Goal: Task Accomplishment & Management: Manage account settings

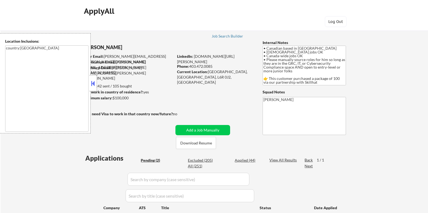
select select ""pending""
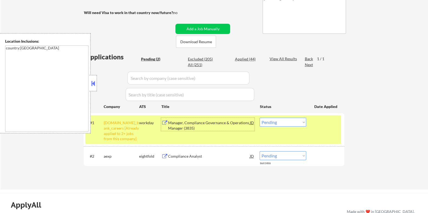
click at [290, 124] on select "Choose an option... Pending Applied Excluded (Questions) Excluded (Expired) Exc…" at bounding box center [282, 122] width 47 height 9
click at [259, 118] on select "Choose an option... Pending Applied Excluded (Questions) Excluded (Expired) Exc…" at bounding box center [282, 122] width 47 height 9
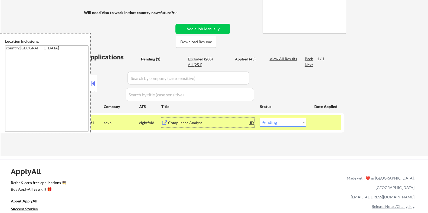
click at [187, 123] on div "Compliance Analyst" at bounding box center [209, 122] width 82 height 5
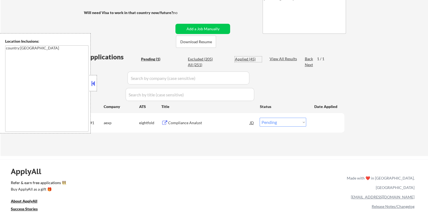
click at [241, 57] on div "Applied (45)" at bounding box center [248, 59] width 27 height 5
select select ""applied""
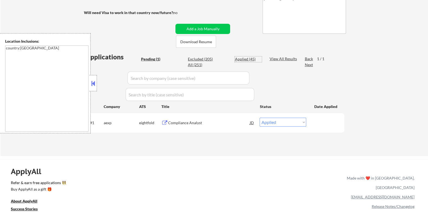
select select ""applied""
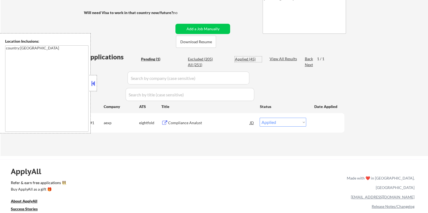
select select ""applied""
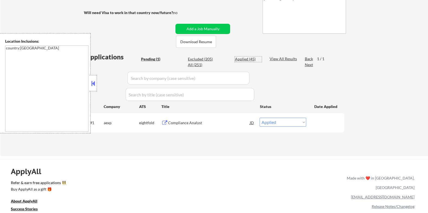
select select ""applied""
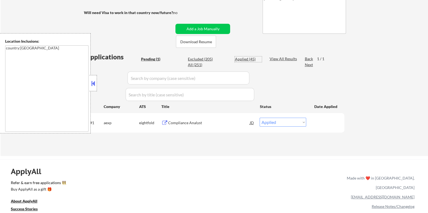
select select ""applied""
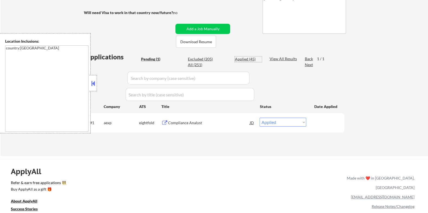
select select ""applied""
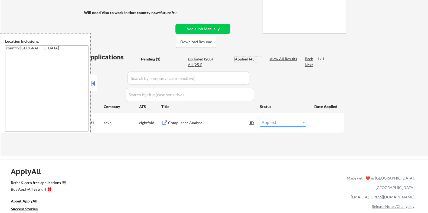
select select ""applied""
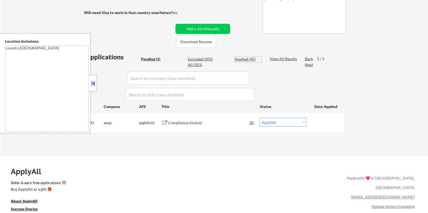
select select ""applied""
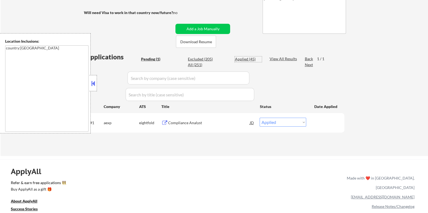
select select ""applied""
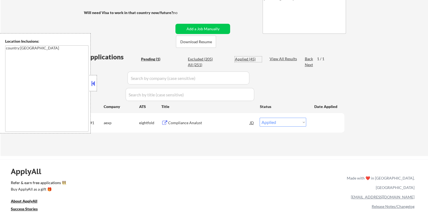
select select ""applied""
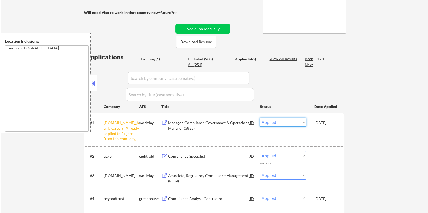
click at [291, 121] on select "Choose an option... Pending Applied Excluded (Questions) Excluded (Expired) Exc…" at bounding box center [282, 122] width 47 height 9
click at [259, 118] on select "Choose an option... Pending Applied Excluded (Questions) Excluded (Expired) Exc…" at bounding box center [282, 122] width 47 height 9
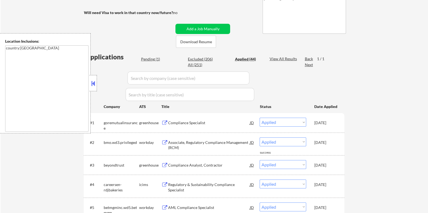
click at [149, 59] on div "Pending (1)" at bounding box center [154, 59] width 27 height 5
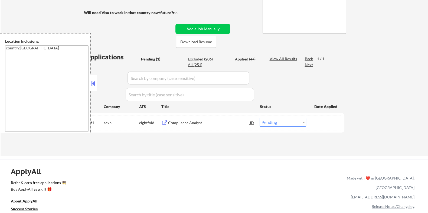
click at [280, 127] on div "#1 aexp eightfold Compliance Analyst JD Choose an option... Pending Applied Exc…" at bounding box center [212, 123] width 255 height 15
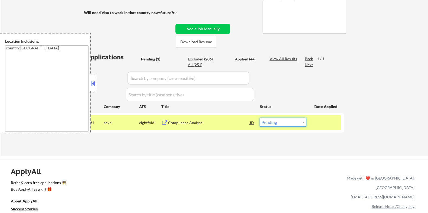
click at [277, 121] on select "Choose an option... Pending Applied Excluded (Questions) Excluded (Expired) Exc…" at bounding box center [282, 122] width 47 height 9
click at [259, 118] on select "Choose an option... Pending Applied Excluded (Questions) Excluded (Expired) Exc…" at bounding box center [282, 122] width 47 height 9
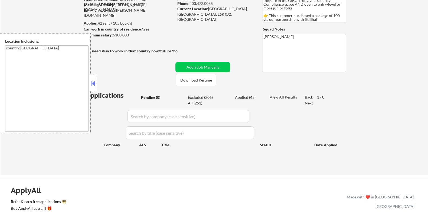
scroll to position [34, 0]
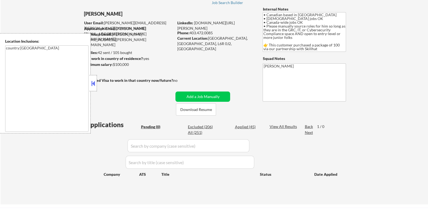
click at [93, 80] on button at bounding box center [93, 84] width 6 height 8
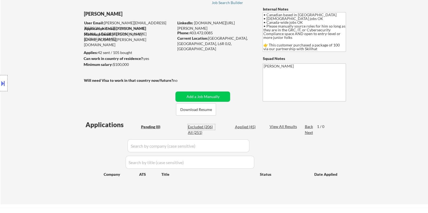
drag, startPoint x: 199, startPoint y: 125, endPoint x: 240, endPoint y: 107, distance: 44.3
click at [199, 126] on div "Excluded (206)" at bounding box center [201, 126] width 27 height 5
select select ""excluded__other_""
select select ""excluded__location_""
select select ""excluded__bad_match_""
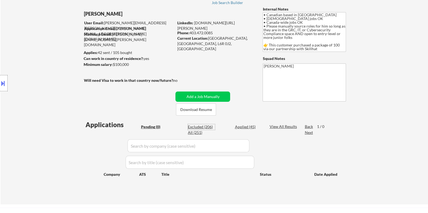
select select ""excluded__bad_match_""
select select ""excluded""
select select ""excluded__other_""
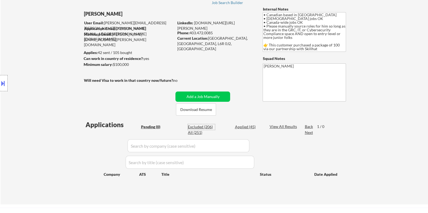
select select ""excluded__bad_match_""
select select ""excluded__expired_""
select select ""excluded__bad_match_""
select select ""excluded__other_""
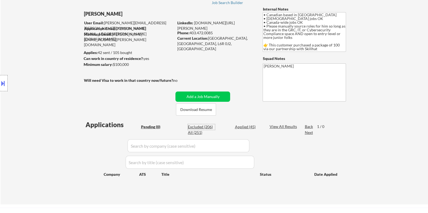
select select ""excluded__bad_match_""
select select ""excluded__other_""
select select ""excluded__expired_""
select select ""excluded__bad_match_""
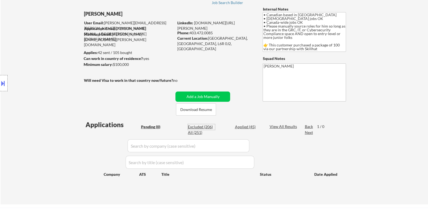
select select ""excluded__bad_match_""
select select ""excluded__other_""
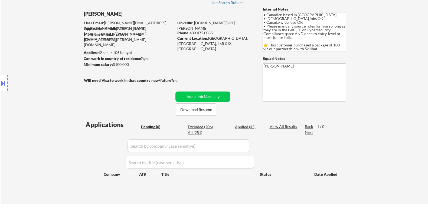
select select ""excluded__other_""
select select ""excluded__bad_match_""
select select ""excluded__other_""
select select ""excluded__bad_match_""
select select ""excluded__other_""
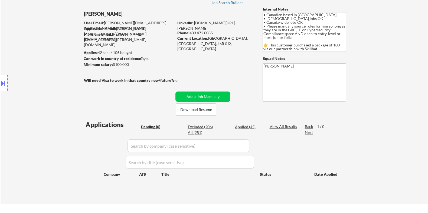
select select ""excluded__bad_match_""
select select ""excluded__other_""
select select ""excluded__bad_match_""
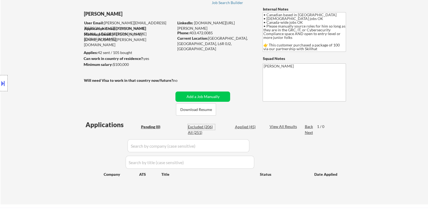
select select ""excluded__other_""
select select ""excluded__bad_match_""
select select ""excluded__other_""
select select ""excluded__bad_match_""
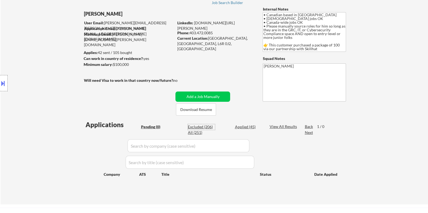
select select ""excluded__other_""
select select ""excluded__expired_""
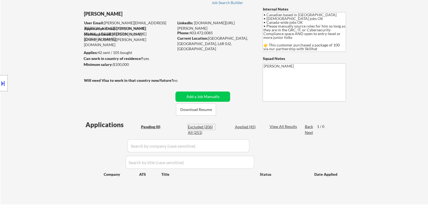
select select ""excluded__other_""
select select ""excluded__location_""
select select ""excluded__bad_match_""
select select ""excluded__other_""
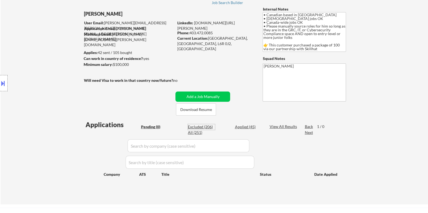
select select ""excluded""
select select ""excluded__location_""
select select ""excluded__expired_""
select select ""excluded__bad_match_""
select select ""excluded__other_""
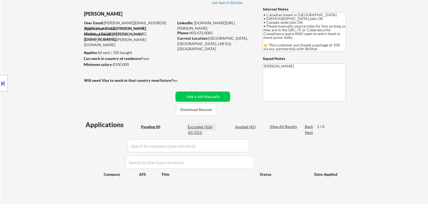
select select ""excluded__bad_match_""
select select ""excluded__expired_""
select select ""excluded__other_""
select select ""excluded__bad_match_""
select select ""excluded__other_""
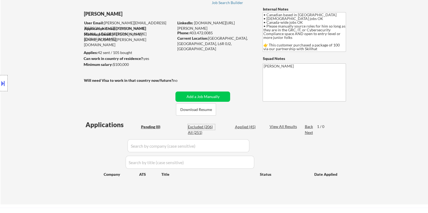
select select ""excluded__bad_match_""
select select ""excluded__expired_""
select select ""excluded__bad_match_""
select select ""excluded__other_""
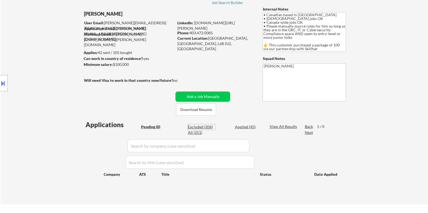
select select ""excluded__other_""
select select ""excluded__expired_""
select select ""excluded__bad_match_""
select select ""excluded__other_""
select select ""excluded__bad_match_""
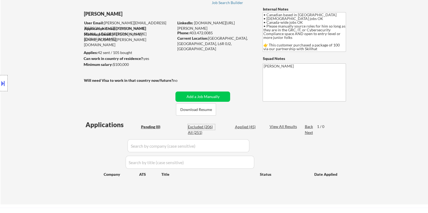
select select ""excluded__location_""
select select ""excluded__expired_""
select select ""excluded__other_""
select select ""excluded__bad_match_""
select select ""excluded__expired_""
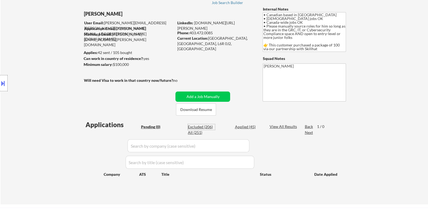
select select ""excluded""
select select ""excluded__other_""
select select ""excluded__bad_match_""
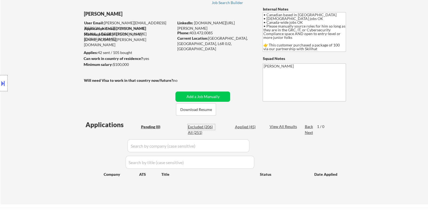
select select ""excluded__expired_""
select select ""excluded__other_""
select select ""excluded__bad_match_""
select select ""excluded__other_""
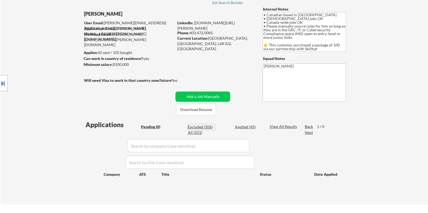
select select ""excluded__bad_match_""
select select ""excluded__other_""
select select ""excluded__expired_""
select select ""excluded__bad_match_""
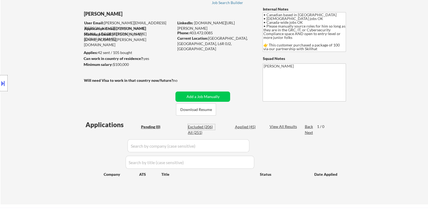
select select ""excluded__other_""
select select ""excluded__bad_match_""
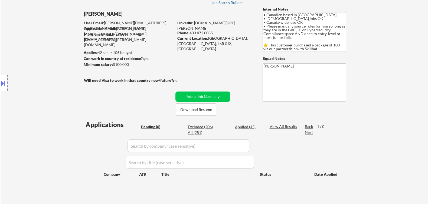
select select ""excluded__expired_""
select select ""excluded__other_""
select select ""excluded__bad_match_""
select select ""excluded__other_""
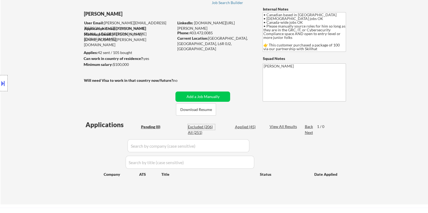
select select ""excluded__location_""
select select ""excluded__other_""
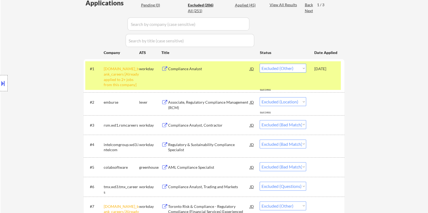
scroll to position [169, 0]
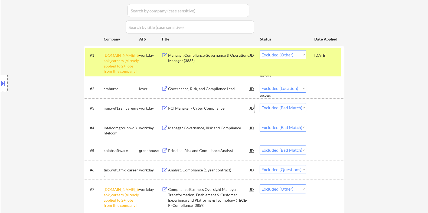
click at [180, 107] on div "PCI Manager - Cyber Compliance" at bounding box center [209, 108] width 82 height 5
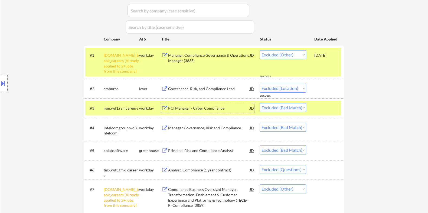
click at [198, 126] on div "Manager Governance, Risk and Compliance" at bounding box center [209, 128] width 82 height 5
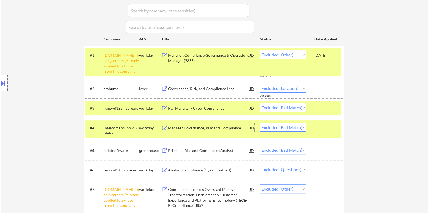
scroll to position [236, 0]
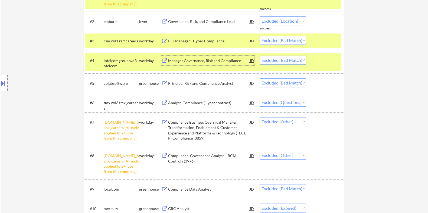
click at [203, 82] on div "Principal Risk and Compliance Analyst" at bounding box center [209, 83] width 82 height 5
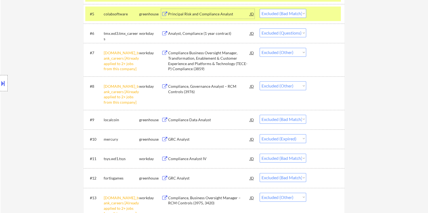
scroll to position [338, 0]
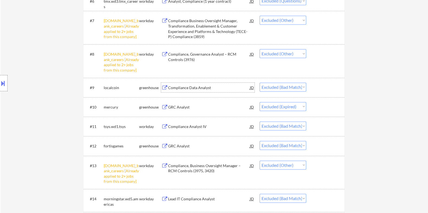
click at [196, 87] on div "Compliance Data Analyst" at bounding box center [209, 87] width 82 height 5
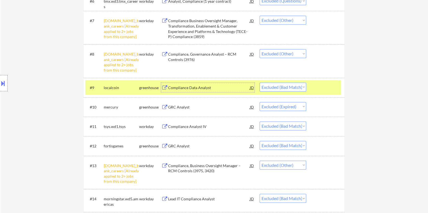
click at [301, 86] on select "Choose an option... Pending Applied Excluded (Questions) Excluded (Expired) Exc…" at bounding box center [282, 87] width 47 height 9
click at [278, 86] on select "Choose an option... Pending Applied Excluded (Questions) Excluded (Expired) Exc…" at bounding box center [282, 87] width 47 height 9
click at [259, 83] on select "Choose an option... Pending Applied Excluded (Questions) Excluded (Expired) Exc…" at bounding box center [282, 87] width 47 height 9
select select ""excluded__expired_""
select select ""excluded__bad_match_""
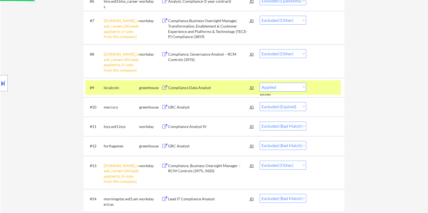
select select ""excluded__other_""
select select ""excluded__bad_match_""
select select ""excluded__other_""
select select ""excluded__expired_""
select select ""excluded__bad_match_""
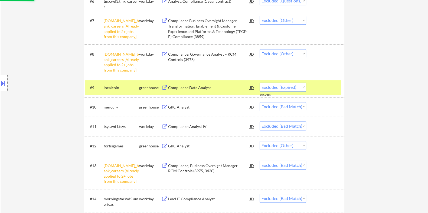
select select ""excluded__other_""
select select ""excluded__bad_match_""
select select ""excluded__other_""
select select ""excluded__bad_match_""
select select ""excluded__other_""
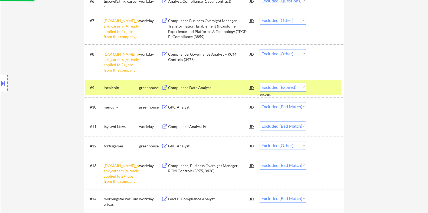
select select ""excluded__bad_match_""
select select ""excluded__other_""
select select ""excluded__bad_match_""
select select ""excluded__other_""
select select ""excluded__bad_match_""
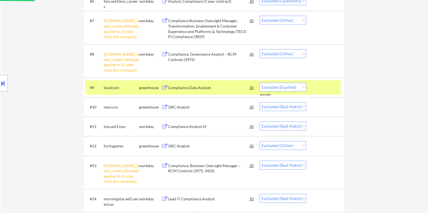
select select ""excluded__other_""
select select ""excluded__bad_match_""
select select ""excluded__other_""
select select ""excluded__expired_""
select select ""excluded__other_""
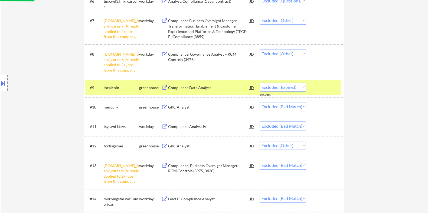
select select ""excluded__location_""
select select ""excluded__bad_match_""
select select ""excluded__other_""
select select ""excluded""
select select ""excluded__location_""
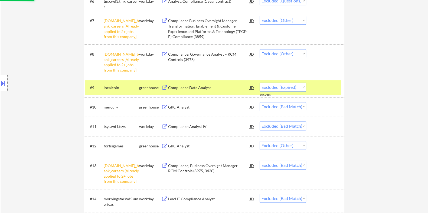
select select ""excluded__expired_""
select select ""excluded__bad_match_""
select select ""excluded__other_""
select select ""excluded__bad_match_""
select select ""excluded__expired_""
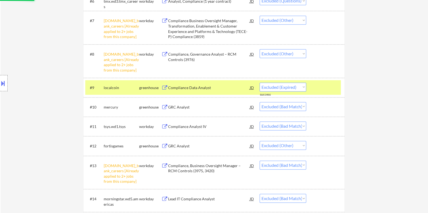
select select ""excluded__other_""
select select ""excluded__bad_match_""
select select ""excluded__other_""
select select ""excluded__bad_match_""
select select ""excluded__expired_""
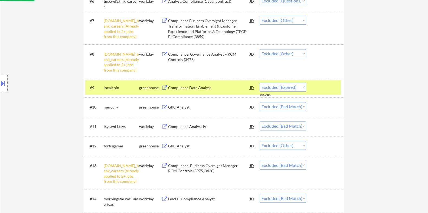
select select ""excluded__bad_match_""
select select ""excluded__other_""
select select ""excluded__expired_""
select select ""excluded__bad_match_""
select select ""excluded__other_""
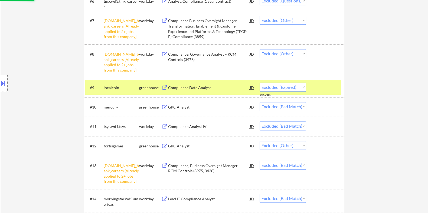
select select ""excluded__bad_match_""
select select ""excluded__location_""
select select ""excluded__expired_""
select select ""excluded__other_""
select select ""excluded__bad_match_""
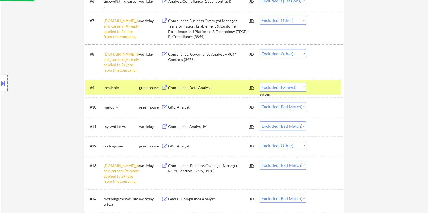
select select ""excluded__expired_""
select select ""excluded""
select select ""excluded__other_""
select select ""excluded__bad_match_""
select select ""excluded__expired_""
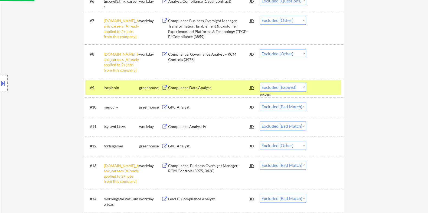
select select ""excluded__other_""
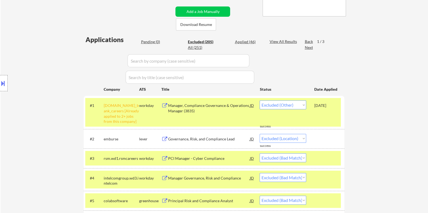
scroll to position [67, 0]
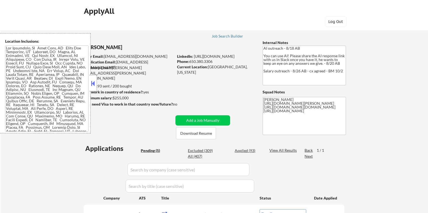
select select ""pending""
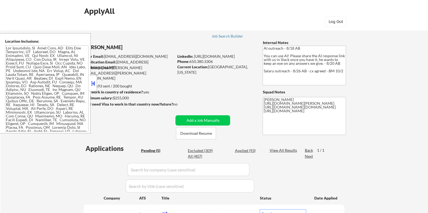
click at [91, 83] on button at bounding box center [93, 84] width 6 height 8
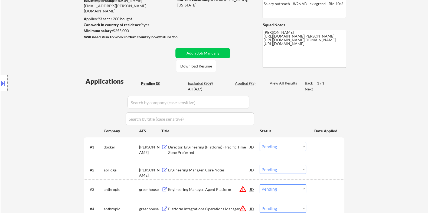
scroll to position [101, 0]
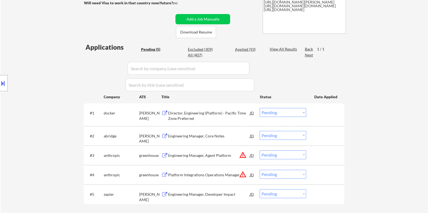
click at [196, 115] on div "Director, Engineering (Platform) - Pacific Time Zone Preferred" at bounding box center [209, 116] width 82 height 11
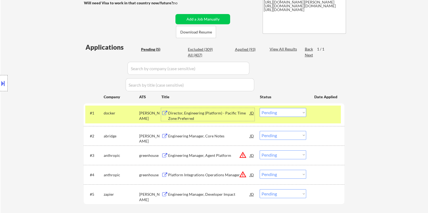
scroll to position [135, 0]
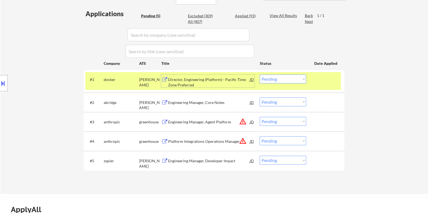
click at [188, 161] on div "Engineering Manager, Developer Impact" at bounding box center [209, 161] width 82 height 5
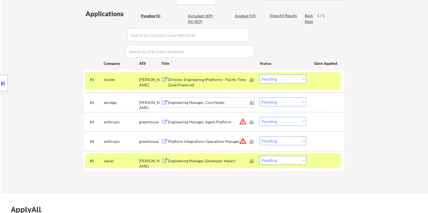
click at [197, 105] on div "Engineering Manager, Core Notes" at bounding box center [209, 102] width 82 height 5
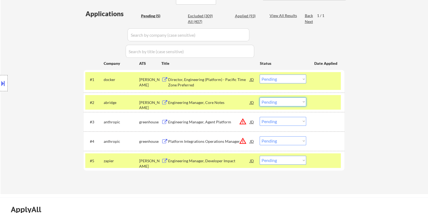
click at [275, 102] on select "Choose an option... Pending Applied Excluded (Questions) Excluded (Expired) Exc…" at bounding box center [282, 102] width 47 height 9
click at [259, 98] on select "Choose an option... Pending Applied Excluded (Questions) Excluded (Expired) Exc…" at bounding box center [282, 102] width 47 height 9
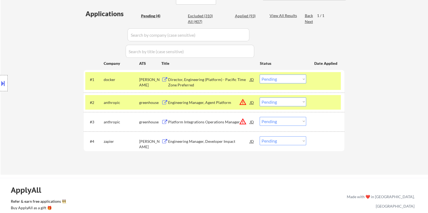
click at [192, 103] on div "Engineering Manager, Agent Platform" at bounding box center [209, 102] width 82 height 5
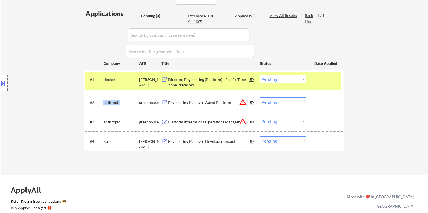
drag, startPoint x: 122, startPoint y: 101, endPoint x: 103, endPoint y: 102, distance: 19.2
click at [103, 102] on div "#2 anthropic greenhouse Engineering Manager, Agent Platform JD warning_amber Ch…" at bounding box center [212, 102] width 255 height 15
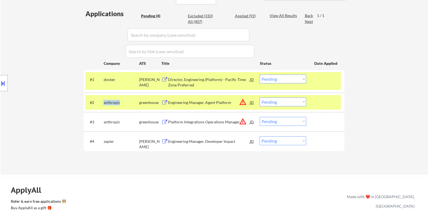
copy div "anthropic"
click at [296, 101] on select "Choose an option... Pending Applied Excluded (Questions) Excluded (Expired) Exc…" at bounding box center [282, 102] width 47 height 9
click at [259, 98] on select "Choose an option... Pending Applied Excluded (Questions) Excluded (Expired) Exc…" at bounding box center [282, 102] width 47 height 9
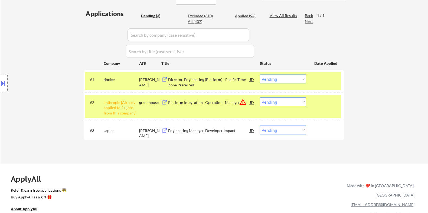
click at [291, 103] on select "Choose an option... Pending Applied Excluded (Questions) Excluded (Expired) Exc…" at bounding box center [282, 102] width 47 height 9
click at [259, 98] on select "Choose an option... Pending Applied Excluded (Questions) Excluded (Expired) Exc…" at bounding box center [282, 102] width 47 height 9
select select ""pending""
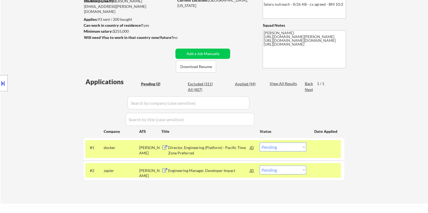
scroll to position [67, 0]
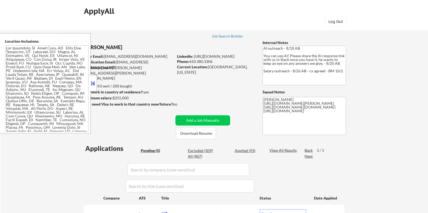
select select ""pending""
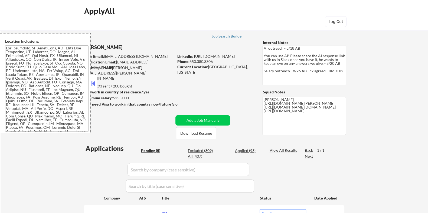
click at [92, 84] on button at bounding box center [93, 84] width 6 height 8
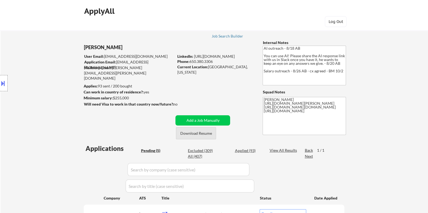
click at [201, 134] on button "Download Resume" at bounding box center [196, 133] width 40 height 12
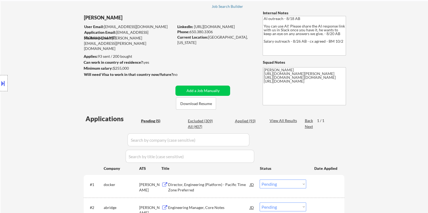
scroll to position [34, 0]
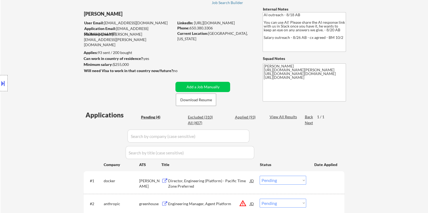
click at [5, 83] on button at bounding box center [3, 83] width 6 height 9
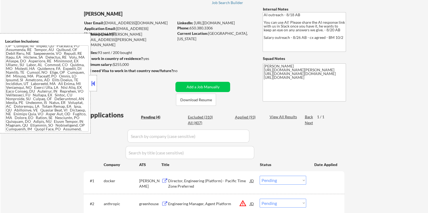
scroll to position [309, 0]
select select ""pending""
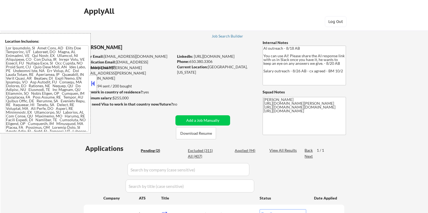
select select ""pending""
click at [245, 152] on div "Applied (94)" at bounding box center [248, 150] width 27 height 5
select select ""applied""
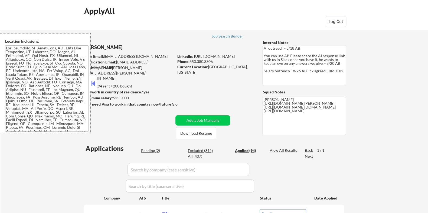
select select ""applied""
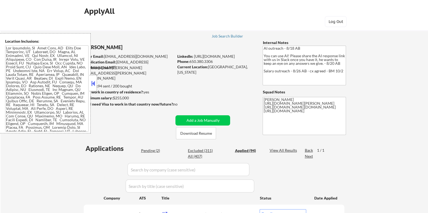
select select ""applied""
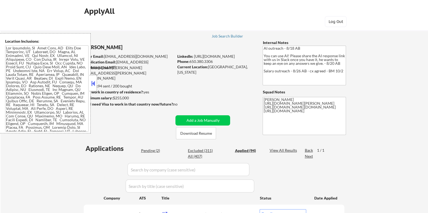
select select ""applied""
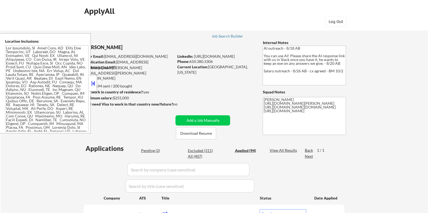
select select ""applied""
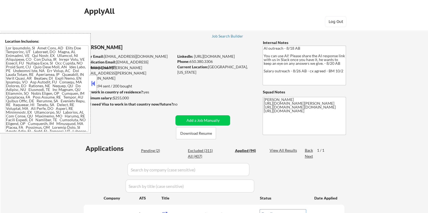
select select ""applied""
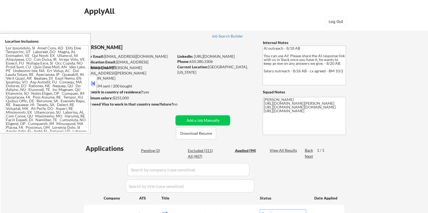
select select ""applied""
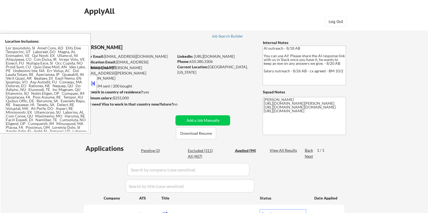
select select ""applied""
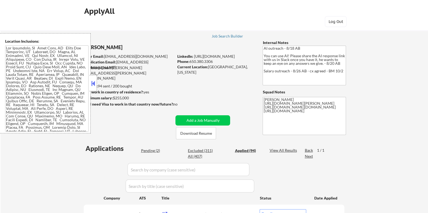
select select ""applied""
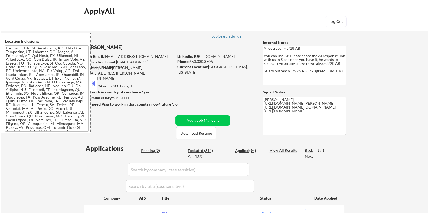
select select ""applied""
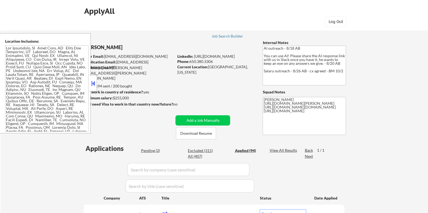
select select ""applied""
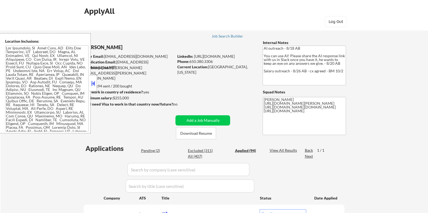
select select ""applied""
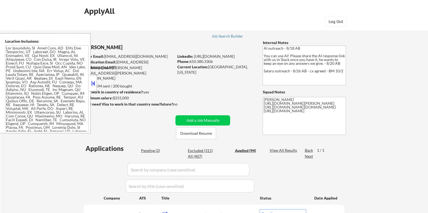
select select ""applied""
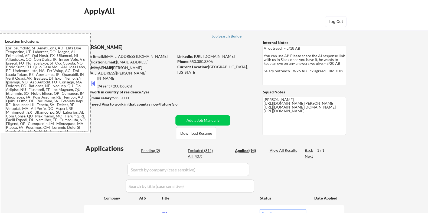
select select ""applied""
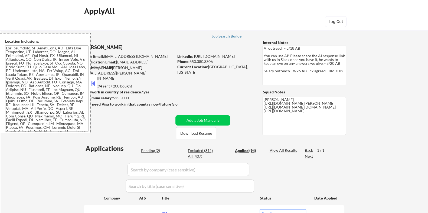
select select ""applied""
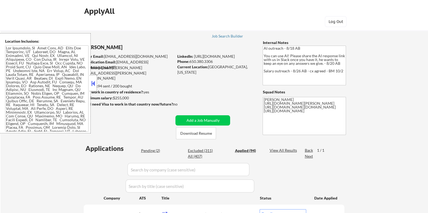
select select ""applied""
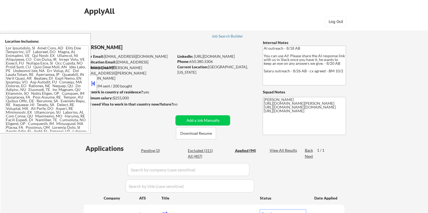
select select ""applied""
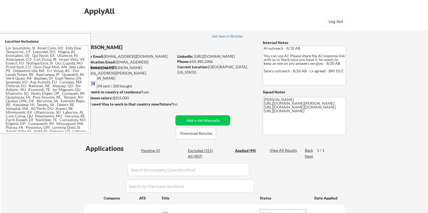
select select ""applied""
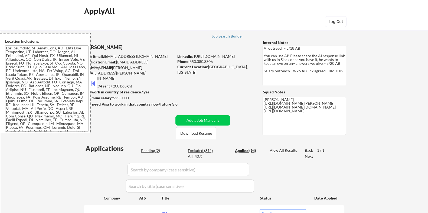
select select ""applied""
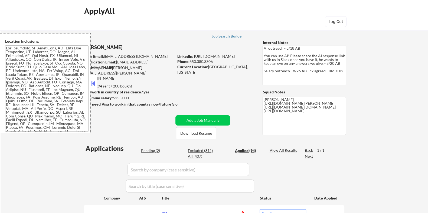
select select ""applied""
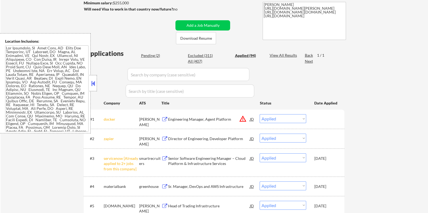
scroll to position [101, 0]
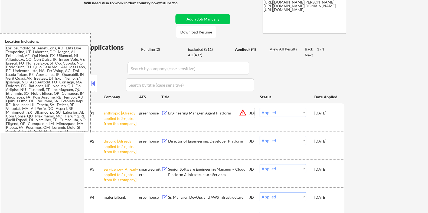
click at [186, 112] on div "Engineering Manager, Agent Platform" at bounding box center [209, 113] width 82 height 5
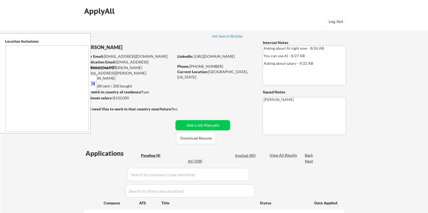
select select ""pending""
click at [210, 138] on button "Download Resume" at bounding box center [196, 138] width 40 height 12
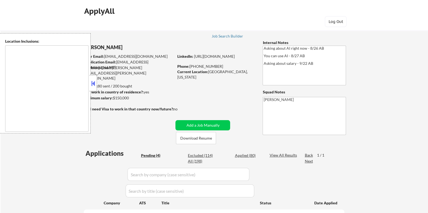
click at [91, 82] on button at bounding box center [93, 84] width 6 height 8
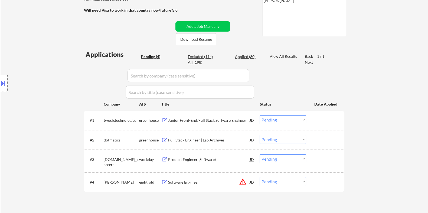
scroll to position [101, 0]
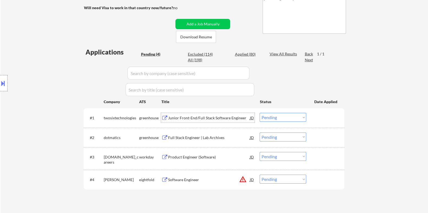
click at [194, 115] on div "Junior Front-End/Full Stack Software Engineer" at bounding box center [209, 118] width 82 height 10
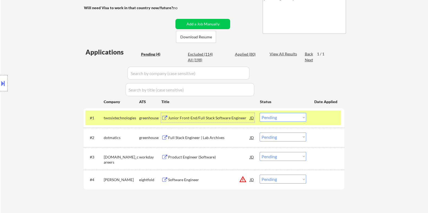
click at [279, 120] on select "Choose an option... Pending Applied Excluded (Questions) Excluded (Expired) Exc…" at bounding box center [282, 117] width 47 height 9
click at [259, 113] on select "Choose an option... Pending Applied Excluded (Questions) Excluded (Expired) Exc…" at bounding box center [282, 117] width 47 height 9
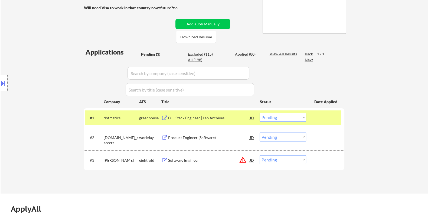
click at [204, 118] on div "Full Stack Engineer | Lab Archives" at bounding box center [209, 118] width 82 height 5
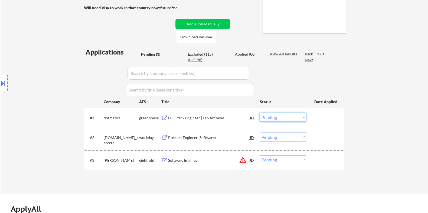
click at [287, 118] on select "Choose an option... Pending Applied Excluded (Questions) Excluded (Expired) Exc…" at bounding box center [282, 117] width 47 height 9
click at [259, 113] on select "Choose an option... Pending Applied Excluded (Questions) Excluded (Expired) Exc…" at bounding box center [282, 117] width 47 height 9
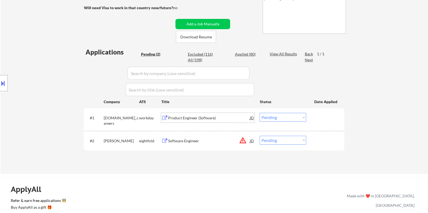
click at [196, 119] on div "Product Engineer (Software)" at bounding box center [209, 118] width 82 height 5
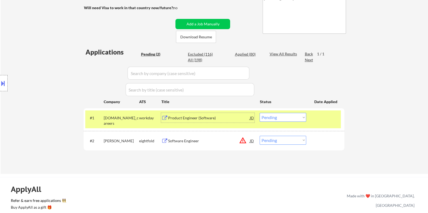
click at [289, 119] on select "Choose an option... Pending Applied Excluded (Questions) Excluded (Expired) Exc…" at bounding box center [282, 117] width 47 height 9
click at [259, 113] on select "Choose an option... Pending Applied Excluded (Questions) Excluded (Expired) Exc…" at bounding box center [282, 117] width 47 height 9
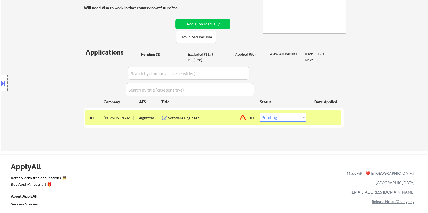
click at [167, 120] on button at bounding box center [164, 118] width 7 height 5
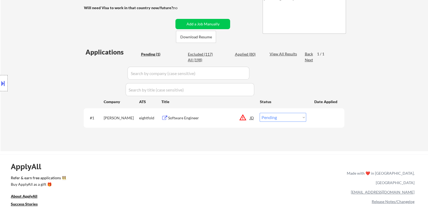
click at [5, 83] on button at bounding box center [3, 83] width 6 height 9
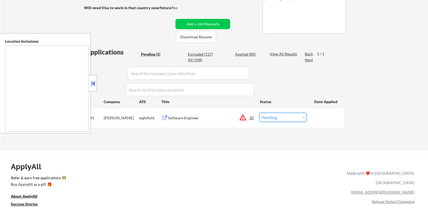
click at [277, 117] on select "Choose an option... Pending Applied Excluded (Questions) Excluded (Expired) Exc…" at bounding box center [282, 117] width 47 height 9
click at [259, 113] on select "Choose an option... Pending Applied Excluded (Questions) Excluded (Expired) Exc…" at bounding box center [282, 117] width 47 height 9
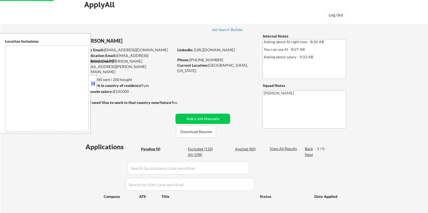
scroll to position [0, 0]
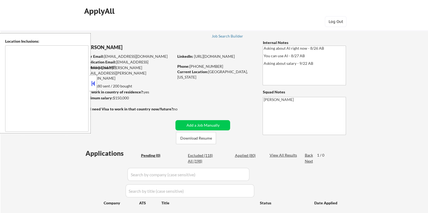
click at [94, 83] on button at bounding box center [93, 84] width 6 height 8
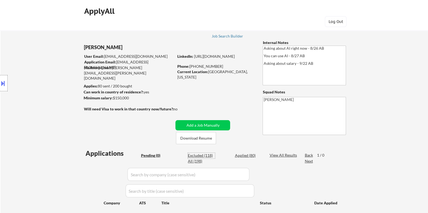
click at [199, 153] on div "Excluded (118)" at bounding box center [201, 155] width 27 height 5
select select ""excluded__expired_""
select select ""excluded__other_""
select select ""excluded__expired_""
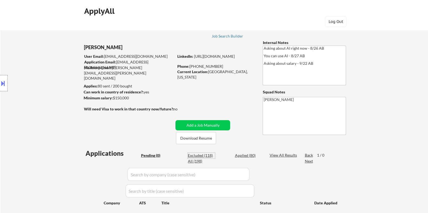
select select ""excluded__expired_""
select select ""excluded__salary_""
select select ""excluded__expired_""
select select ""excluded__location_""
select select ""excluded""
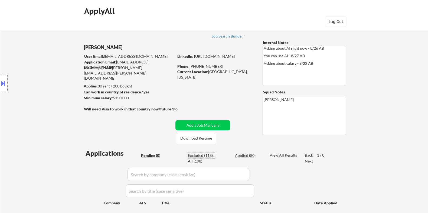
select select ""excluded__expired_""
select select ""excluded""
select select ""excluded__bad_match_""
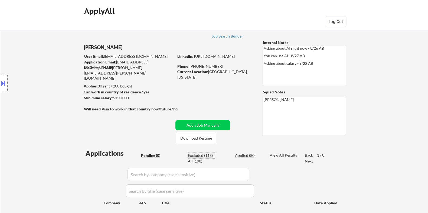
select select ""excluded__expired_""
select select ""excluded__location_""
select select ""excluded__expired_""
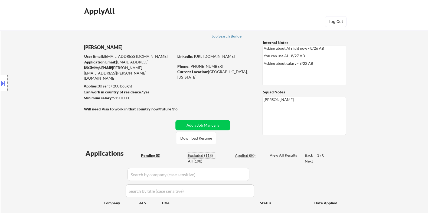
select select ""excluded__expired_""
select select ""excluded__location_""
select select ""excluded__expired_""
select select ""excluded__bad_match_""
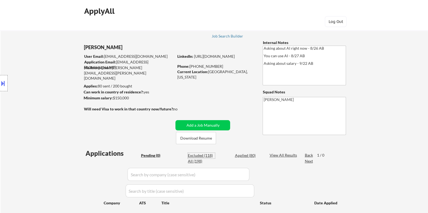
select select ""excluded__bad_match_""
select select ""excluded__location_""
select select ""excluded__salary_""
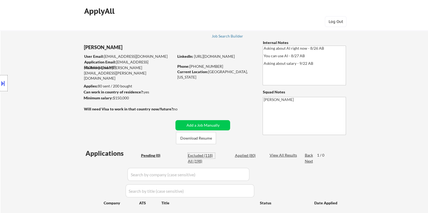
select select ""excluded__expired_""
select select ""excluded""
select select ""excluded__expired_""
select select ""excluded__location_""
select select ""excluded__expired_""
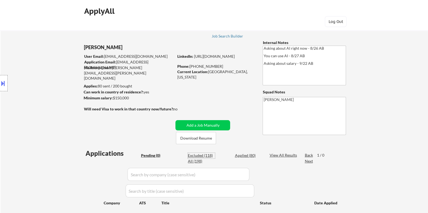
select select ""excluded__salary_""
select select ""excluded__expired_""
select select ""excluded__other_""
select select ""excluded__location_""
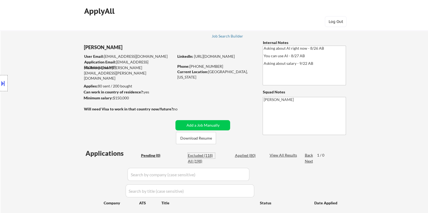
select select ""excluded__expired_""
select select ""excluded__bad_match_""
select select ""excluded__expired_""
select select ""excluded__location_""
select select ""excluded__salary_""
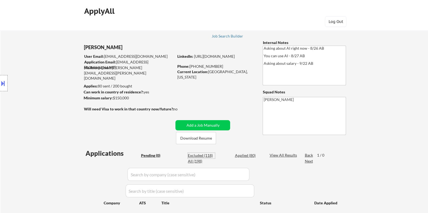
select select ""excluded__bad_match_""
select select ""excluded__location_""
select select ""excluded__salary_""
select select ""excluded__expired_""
select select ""excluded__location_""
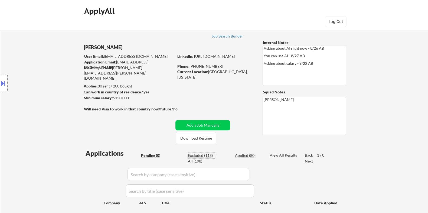
select select ""excluded__bad_match_""
select select ""excluded__location_""
select select ""excluded__expired_""
select select ""excluded""
select select ""excluded__expired_""
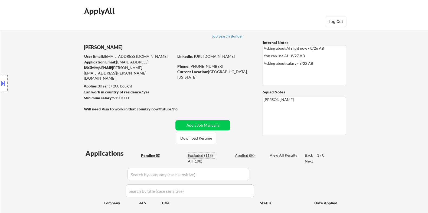
select select ""excluded__expired_""
select select ""excluded__other_""
select select ""excluded__bad_match_""
select select ""excluded__expired_""
select select ""excluded__salary_""
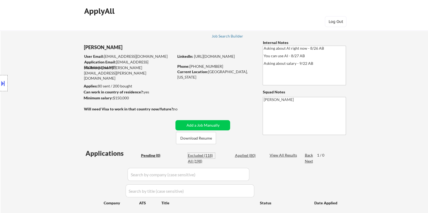
select select ""excluded__bad_match_""
select select ""excluded__location_""
select select ""excluded__expired_""
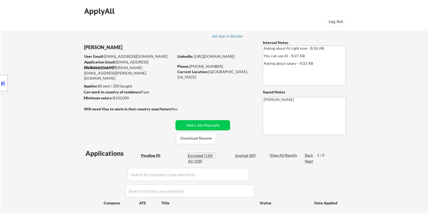
select select ""excluded__bad_match_""
select select ""excluded__location_""
select select ""excluded__bad_match_""
select select ""excluded__expired_""
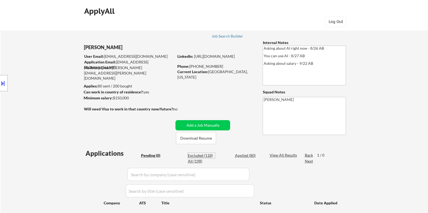
select select ""excluded__expired_""
select select ""excluded__salary_""
select select ""excluded__location_""
select select ""excluded__expired_""
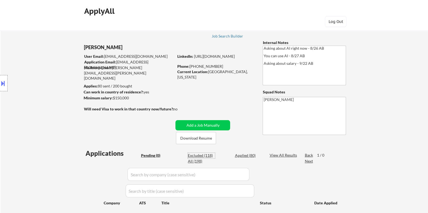
select select ""excluded__bad_match_""
select select ""excluded__salary_""
select select ""excluded__expired_""
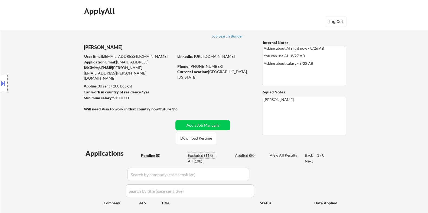
select select ""excluded__other_""
select select ""excluded__bad_match_""
select select ""excluded__expired_""
select select ""excluded__bad_match_""
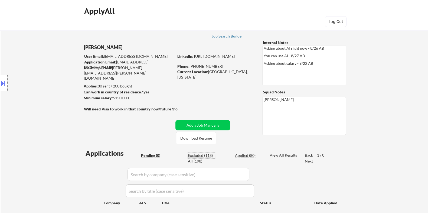
select select ""excluded__expired_""
select select ""excluded__location_""
select select ""excluded__expired_""
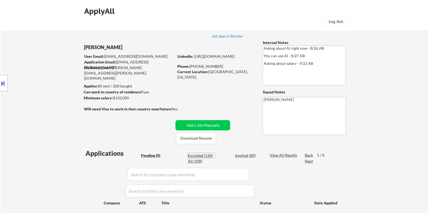
select select ""excluded__location_""
select select ""excluded__other_""
select select ""excluded__expired_""
select select ""excluded__bad_match_""
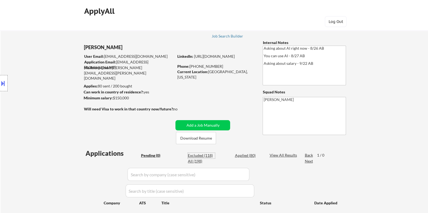
select select ""excluded__bad_match_""
select select ""excluded__location_""
select select ""excluded__bad_match_""
select select ""excluded__expired_""
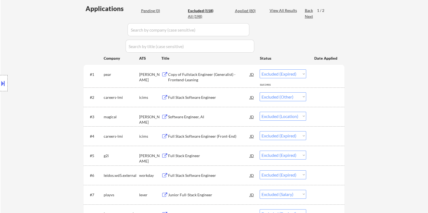
scroll to position [169, 0]
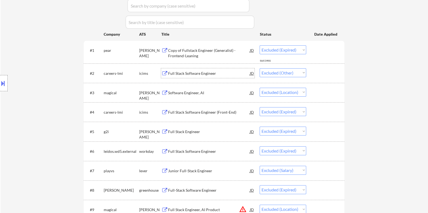
click at [186, 72] on div "Full Stack Software Engineer" at bounding box center [209, 73] width 82 height 5
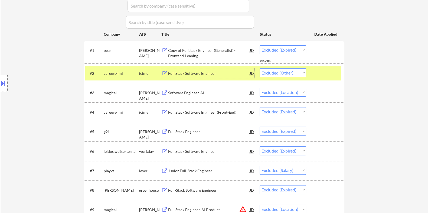
click at [279, 71] on select "Choose an option... Pending Applied Excluded (Questions) Excluded (Expired) Exc…" at bounding box center [282, 72] width 47 height 9
select select ""excluded__expired_""
click at [259, 68] on select "Choose an option... Pending Applied Excluded (Questions) Excluded (Expired) Exc…" at bounding box center [282, 72] width 47 height 9
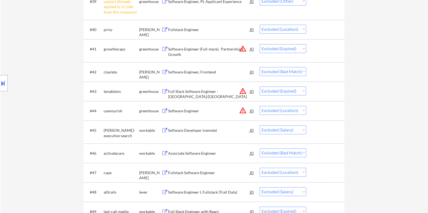
scroll to position [1014, 0]
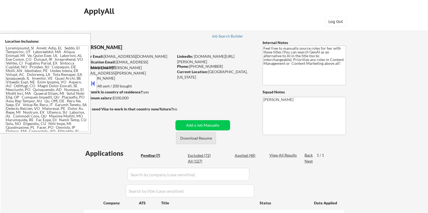
select select ""pending""
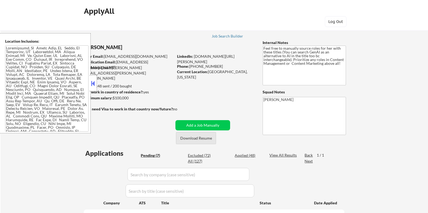
select select ""pending""
drag, startPoint x: 0, startPoint y: 0, endPoint x: 186, endPoint y: 137, distance: 231.0
click at [186, 137] on button "Download Resume" at bounding box center [196, 138] width 40 height 12
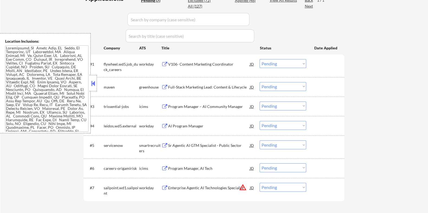
scroll to position [169, 0]
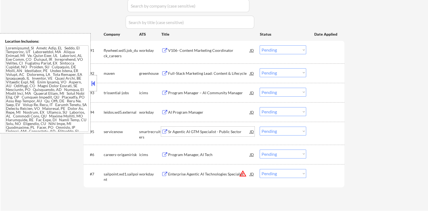
click at [190, 129] on div "Sr Agentic AI GTM Specialist - Public Sector" at bounding box center [209, 132] width 82 height 10
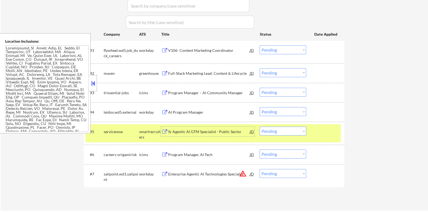
click at [280, 132] on select "Choose an option... Pending Applied Excluded (Questions) Excluded (Expired) Exc…" at bounding box center [282, 131] width 47 height 9
click at [259, 127] on select "Choose an option... Pending Applied Excluded (Questions) Excluded (Expired) Exc…" at bounding box center [282, 131] width 47 height 9
select select ""pending""
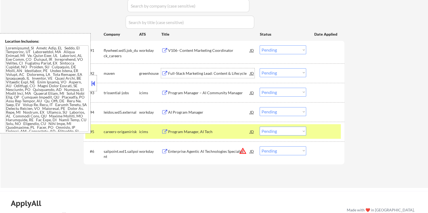
click at [170, 73] on div "Full-Stack Marketing Lead: Content & Lifecycle" at bounding box center [209, 73] width 82 height 5
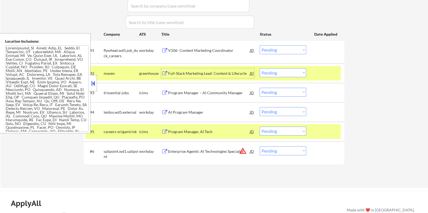
click at [280, 72] on select "Choose an option... Pending Applied Excluded (Questions) Excluded (Expired) Exc…" at bounding box center [282, 72] width 47 height 9
click at [259, 68] on select "Choose an option... Pending Applied Excluded (Questions) Excluded (Expired) Exc…" at bounding box center [282, 72] width 47 height 9
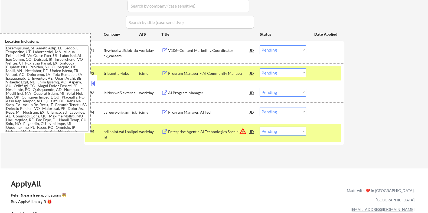
click at [178, 73] on div "Program Manager – AI Community Manager" at bounding box center [209, 73] width 82 height 5
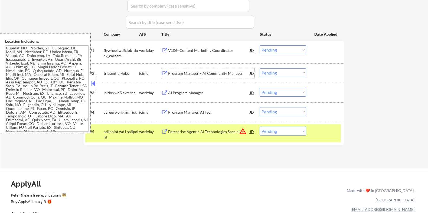
scroll to position [28, 0]
click at [289, 72] on select "Choose an option... Pending Applied Excluded (Questions) Excluded (Expired) Exc…" at bounding box center [282, 72] width 47 height 9
click at [259, 68] on select "Choose an option... Pending Applied Excluded (Questions) Excluded (Expired) Exc…" at bounding box center [282, 72] width 47 height 9
select select ""pending""
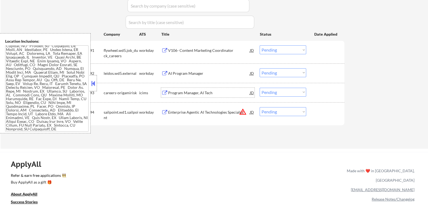
click at [194, 93] on div "Program Manager, AI Tech" at bounding box center [209, 92] width 82 height 5
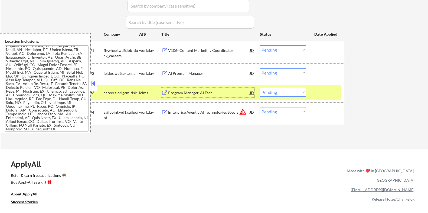
click at [302, 92] on select "Choose an option... Pending Applied Excluded (Questions) Excluded (Expired) Exc…" at bounding box center [282, 92] width 47 height 9
click at [259, 88] on select "Choose an option... Pending Applied Excluded (Questions) Excluded (Expired) Exc…" at bounding box center [282, 92] width 47 height 9
select select ""pending""
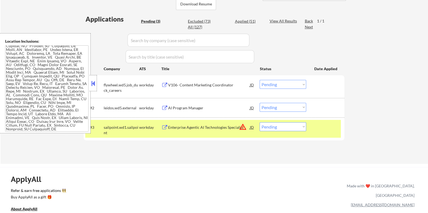
scroll to position [135, 0]
click at [200, 84] on div "V106- Content Marketing Coordinator" at bounding box center [209, 84] width 82 height 5
